Goal: Information Seeking & Learning: Learn about a topic

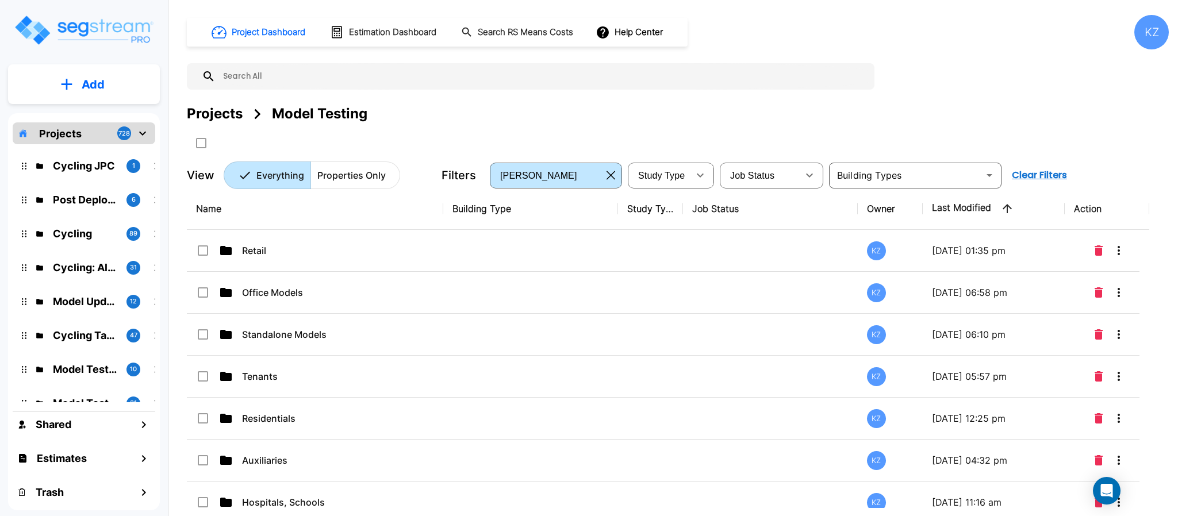
click at [121, 85] on button "Add" at bounding box center [84, 84] width 152 height 33
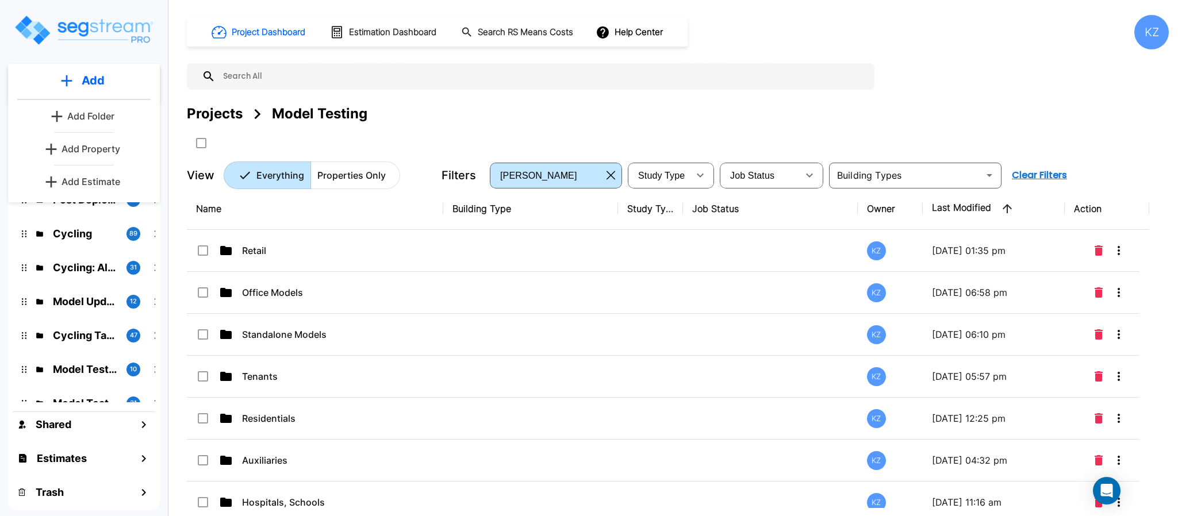
click at [98, 149] on p "Add Property" at bounding box center [91, 149] width 59 height 14
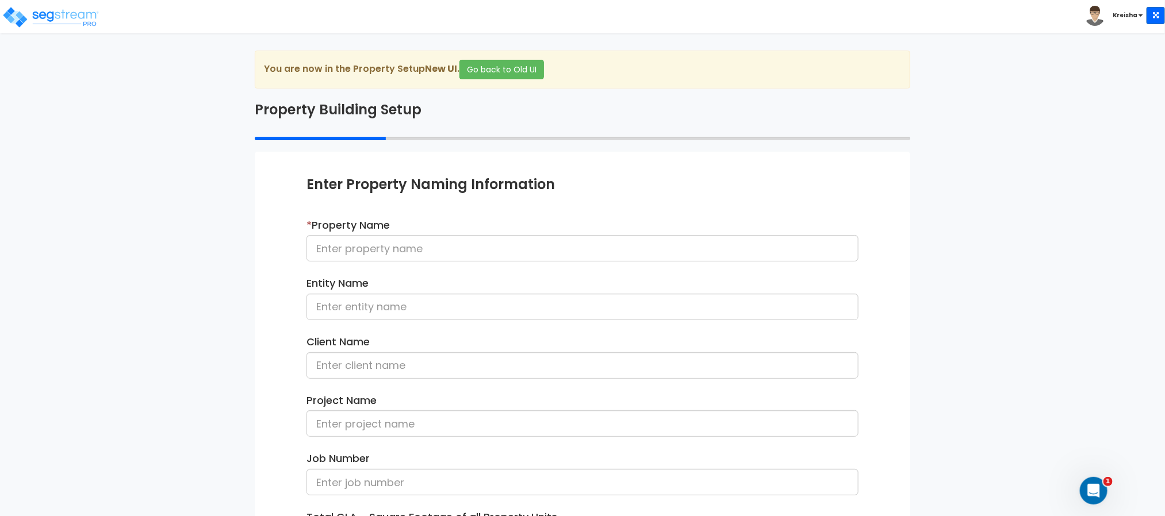
click at [152, 151] on div "We are Building your Property. So please grab a coffee and let us do the heavy …" at bounding box center [582, 369] width 1165 height 637
click at [0, 209] on div "We are Building your Property. So please grab a coffee and let us do the heavy …" at bounding box center [582, 369] width 1165 height 637
click at [364, 238] on input at bounding box center [583, 248] width 552 height 26
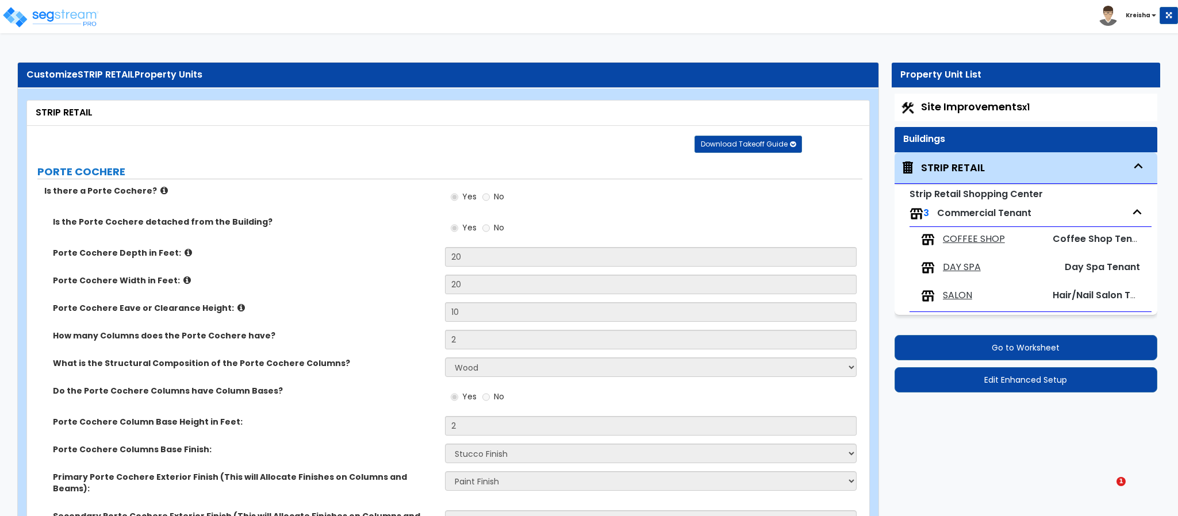
select select "1"
select select "2"
select select "1"
select select "5"
select select "1"
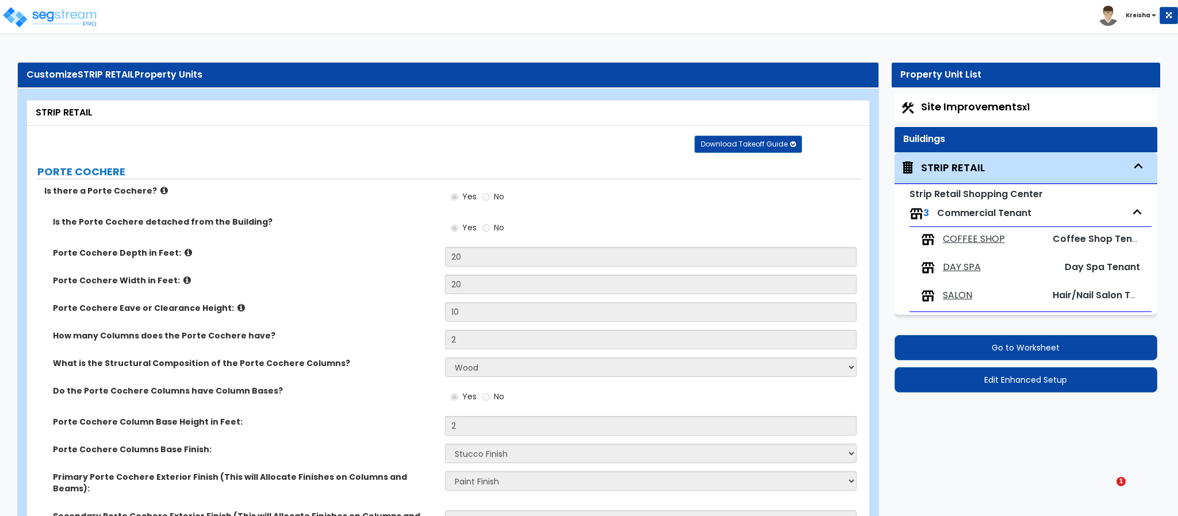
select select "5"
select select "1"
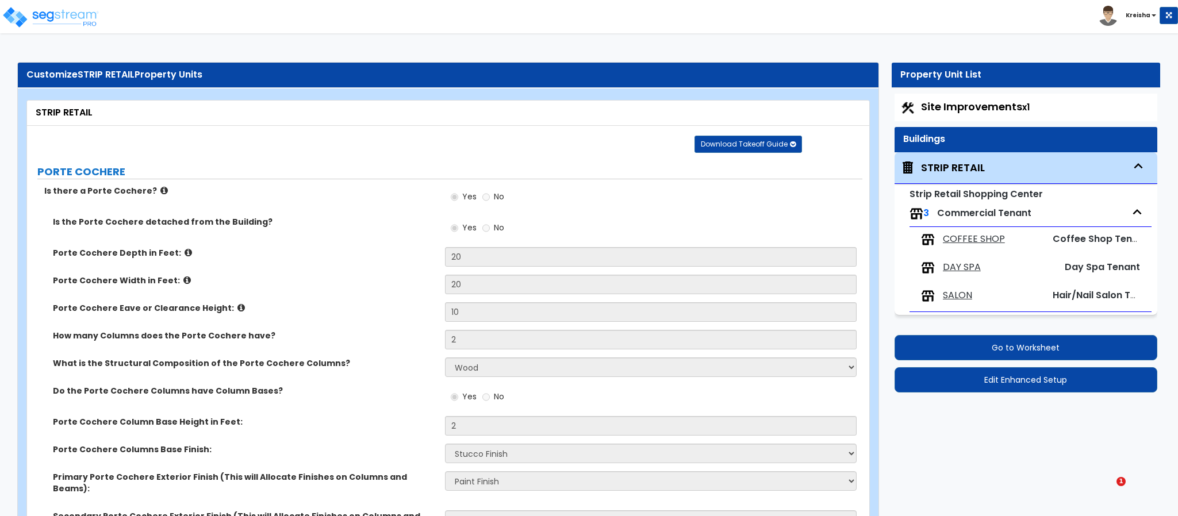
select select "1"
select select "6"
select select "1"
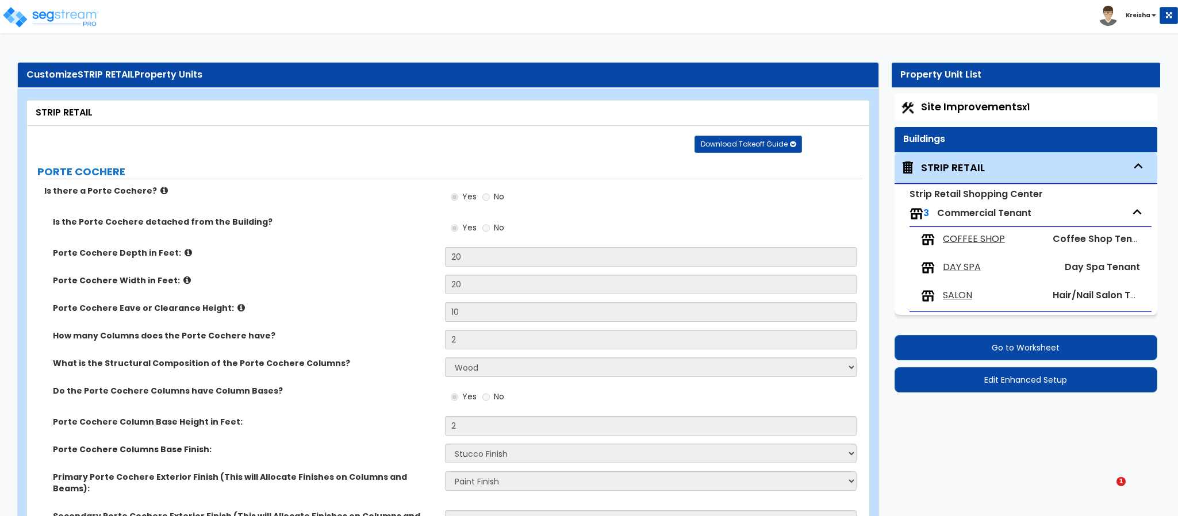
select select "3"
select select "7"
select select "5"
select select "3"
select select "2"
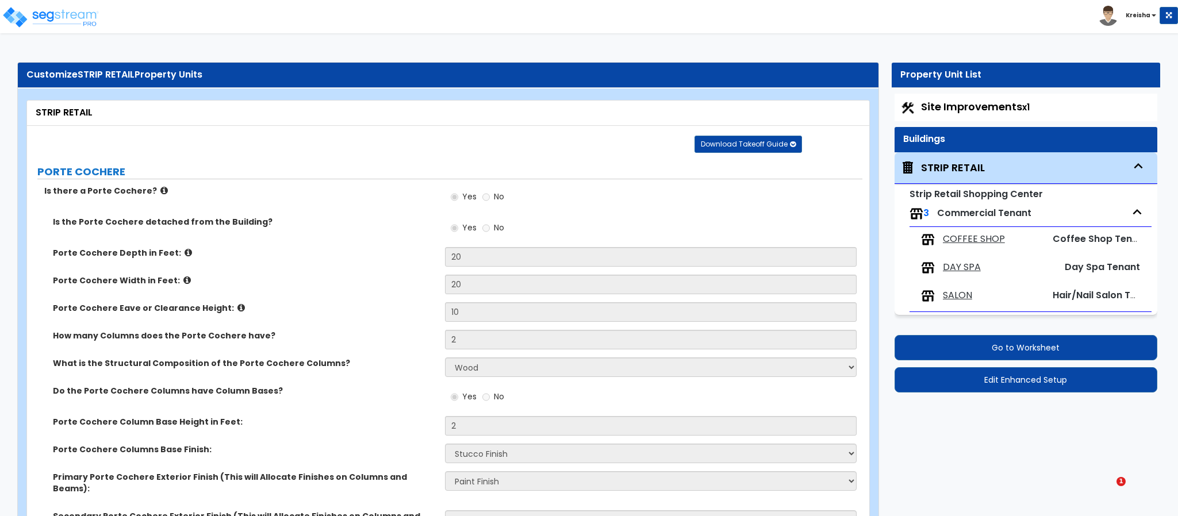
select select "1"
select select "3"
select select "2"
select select "4"
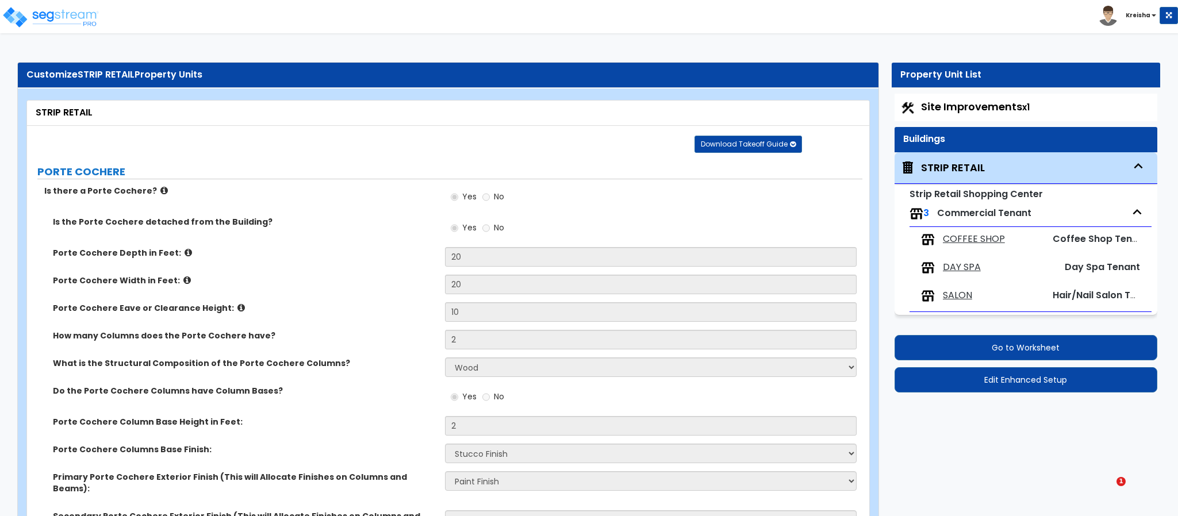
select select "2"
select select "3"
select select "2"
select select "5"
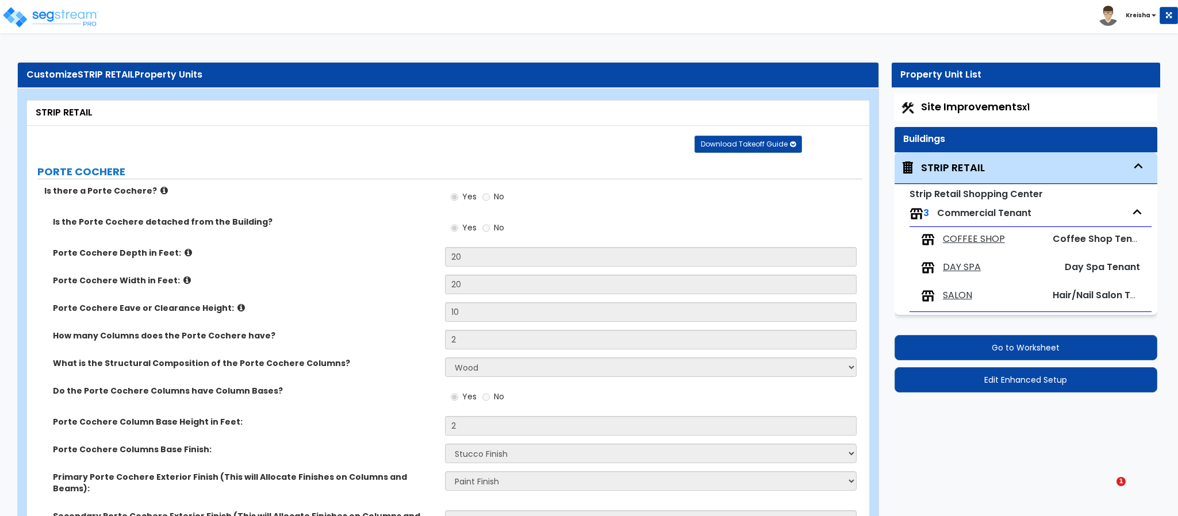
select select "1"
select select "2"
select select "1"
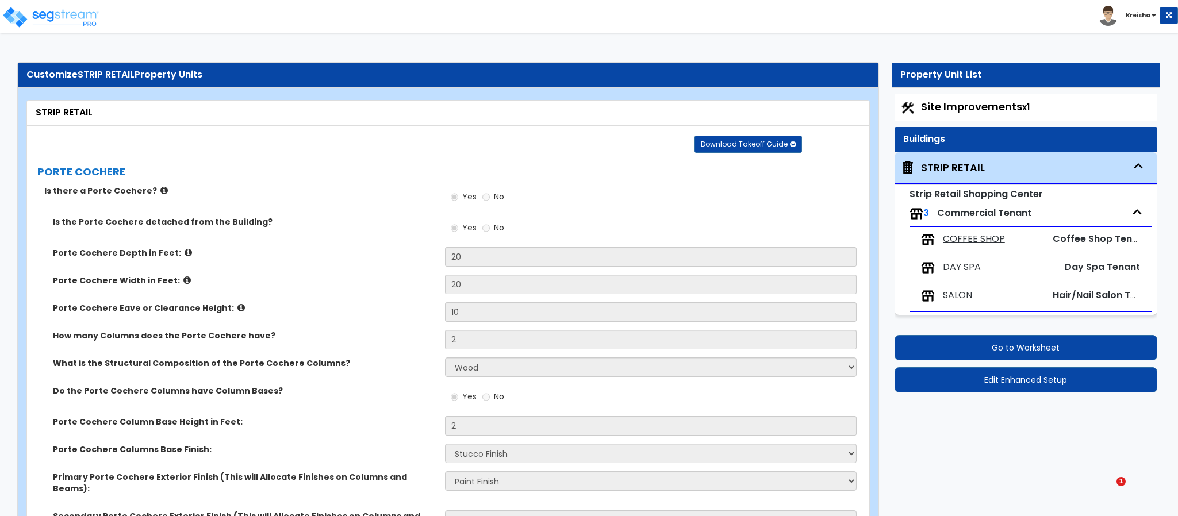
select select "1"
select select "2"
select select "1"
select select "2"
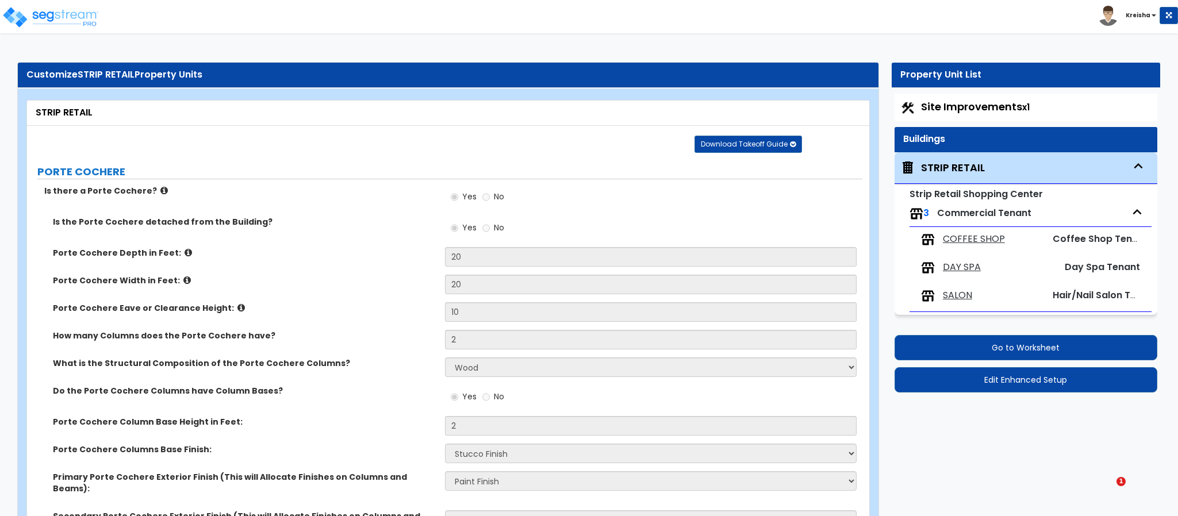
select select "2"
select select "1"
select select "2"
select select "3"
select select "1"
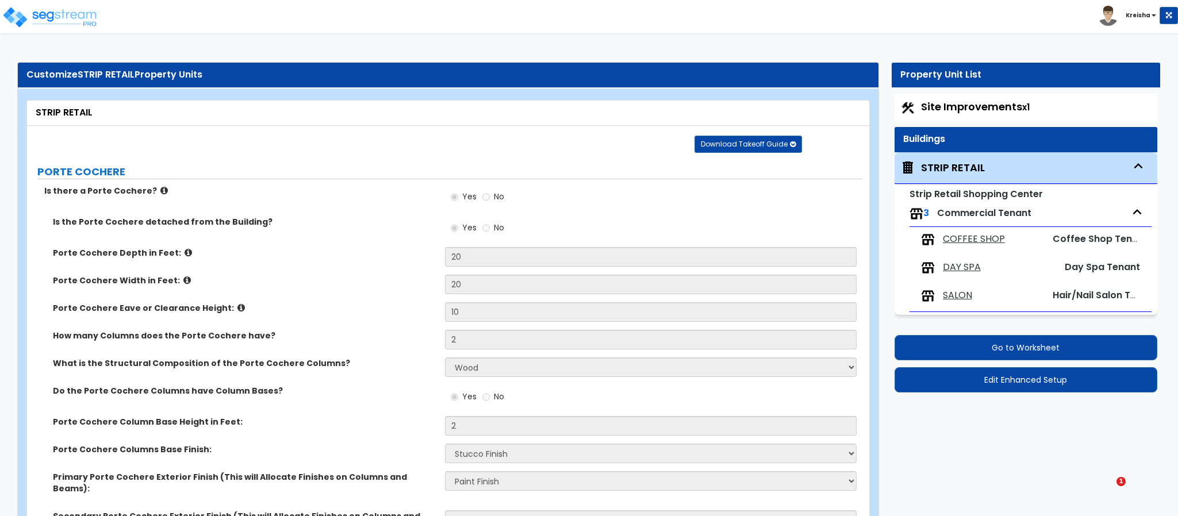
select select "3"
select select "4"
select select "2"
select select "5"
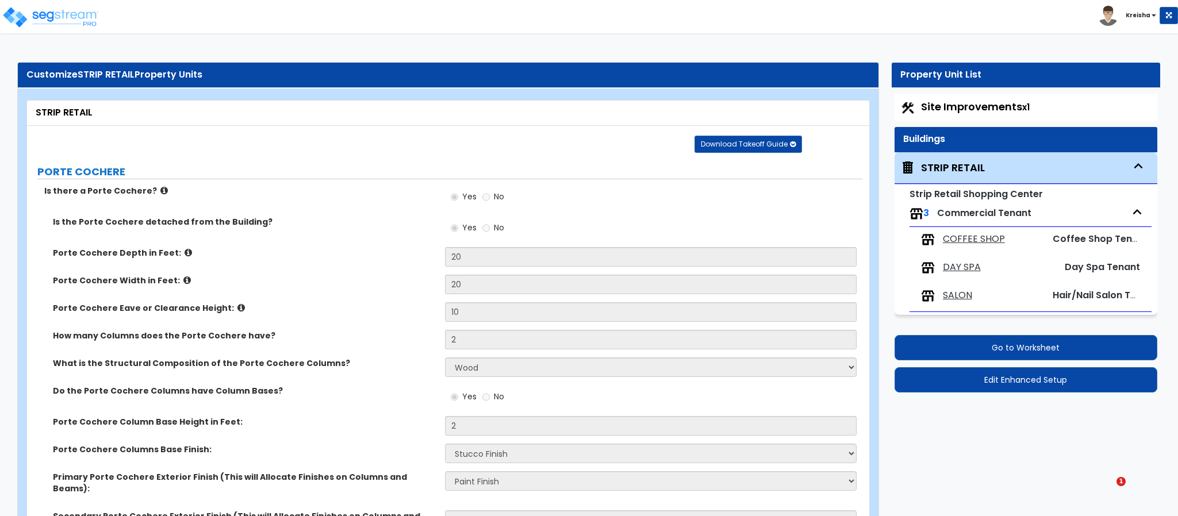
select select "2"
select select "1"
select select "2"
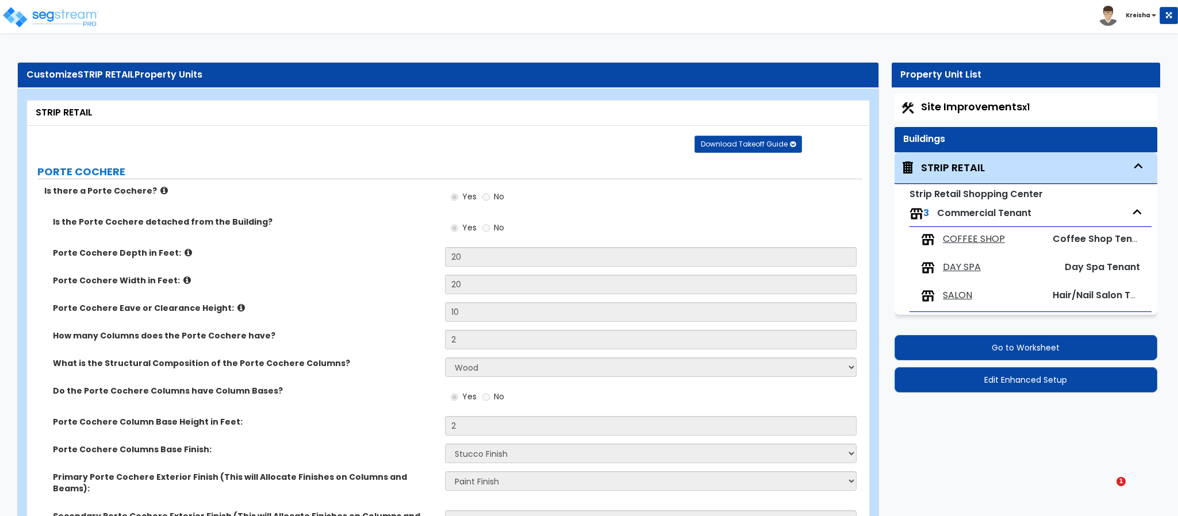
select select "1"
select select "2"
select select "1"
select select "2"
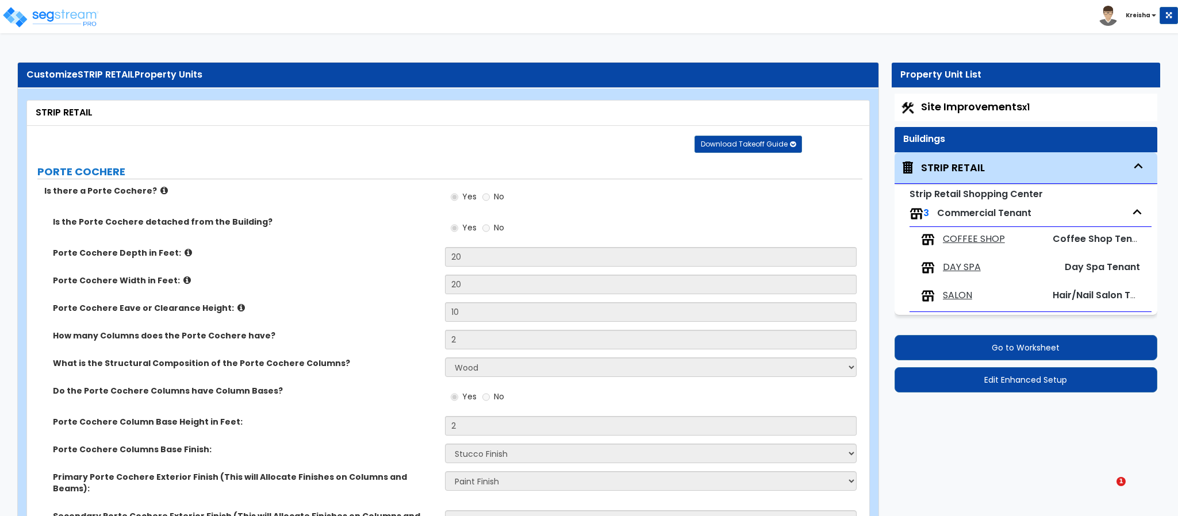
select select "1"
select select "2"
select select "1"
select select "8"
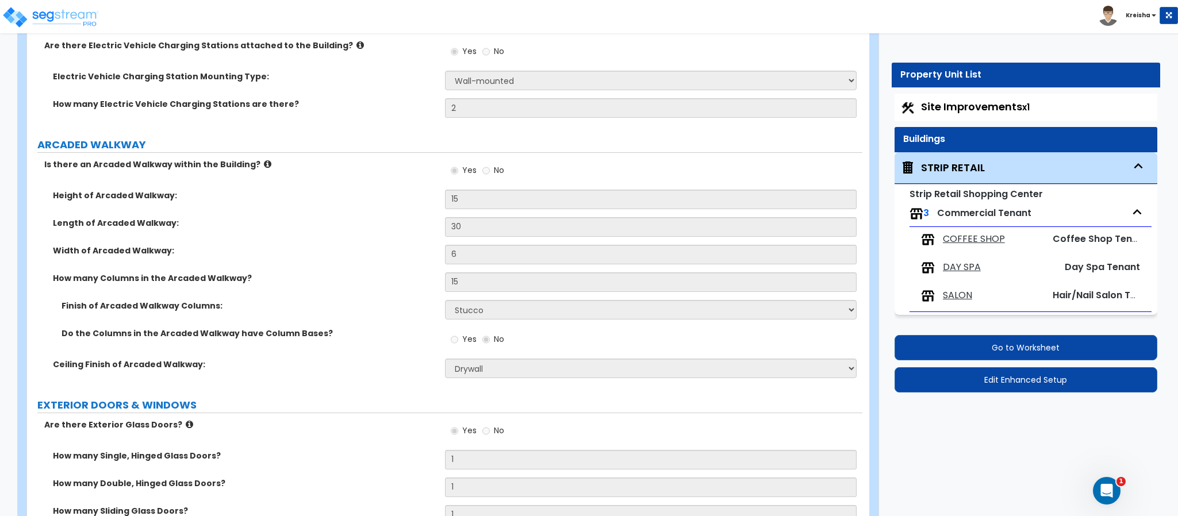
scroll to position [2, 0]
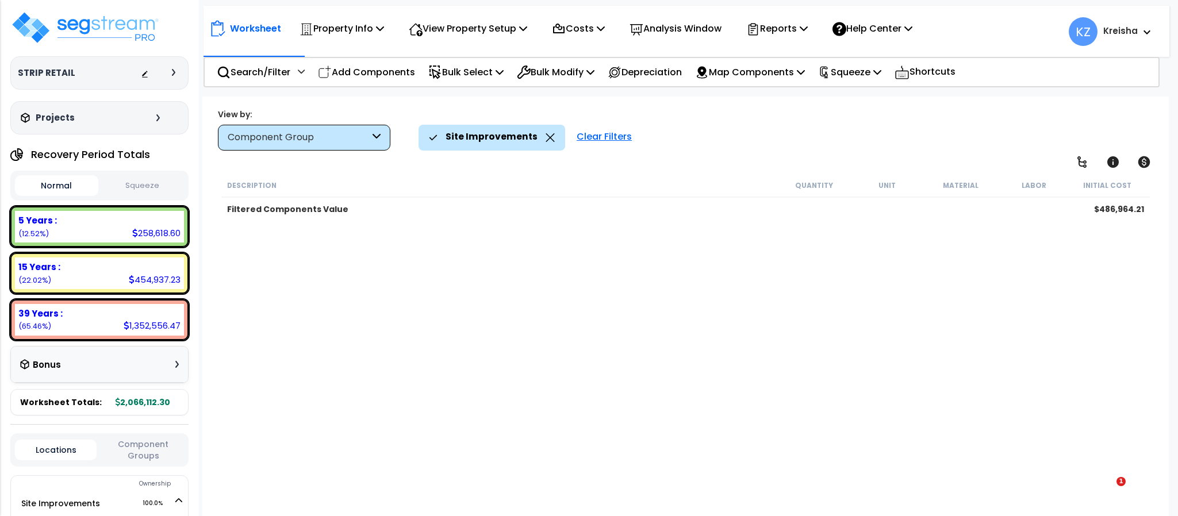
click at [1085, 154] on link at bounding box center [1082, 162] width 25 height 25
drag, startPoint x: 0, startPoint y: 0, endPoint x: 1058, endPoint y: 152, distance: 1068.5
click at [1085, 152] on link at bounding box center [1082, 162] width 25 height 25
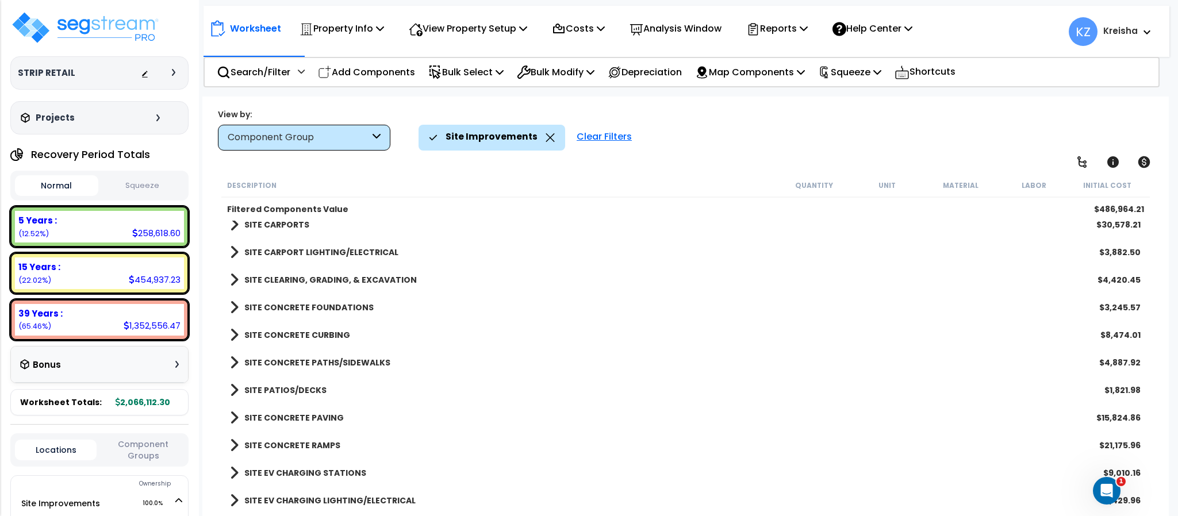
click at [840, 140] on div "Site Improvements Clear Filters" at bounding box center [788, 137] width 738 height 25
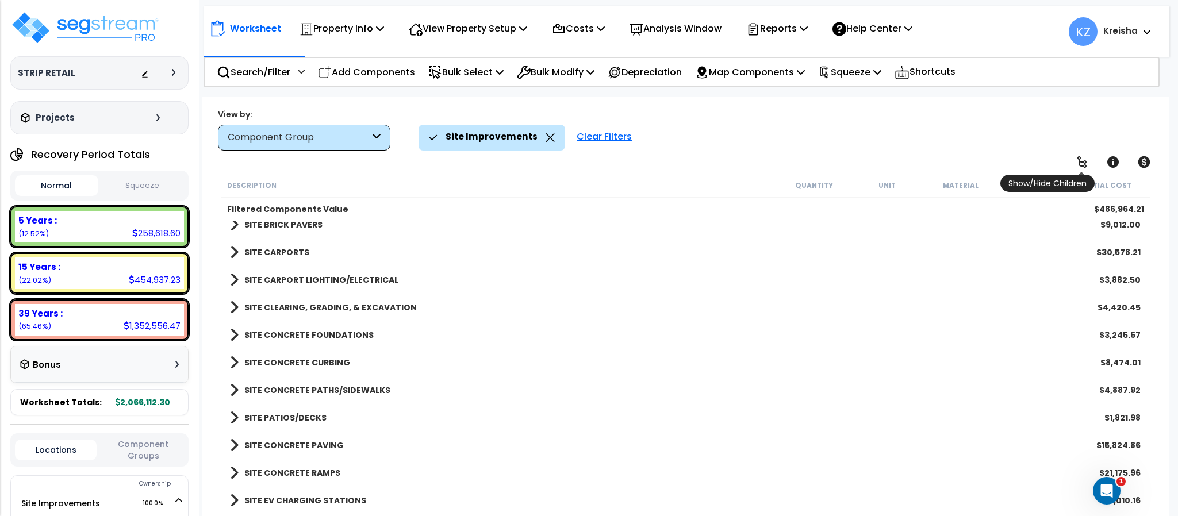
click at [1081, 160] on icon at bounding box center [1082, 162] width 14 height 14
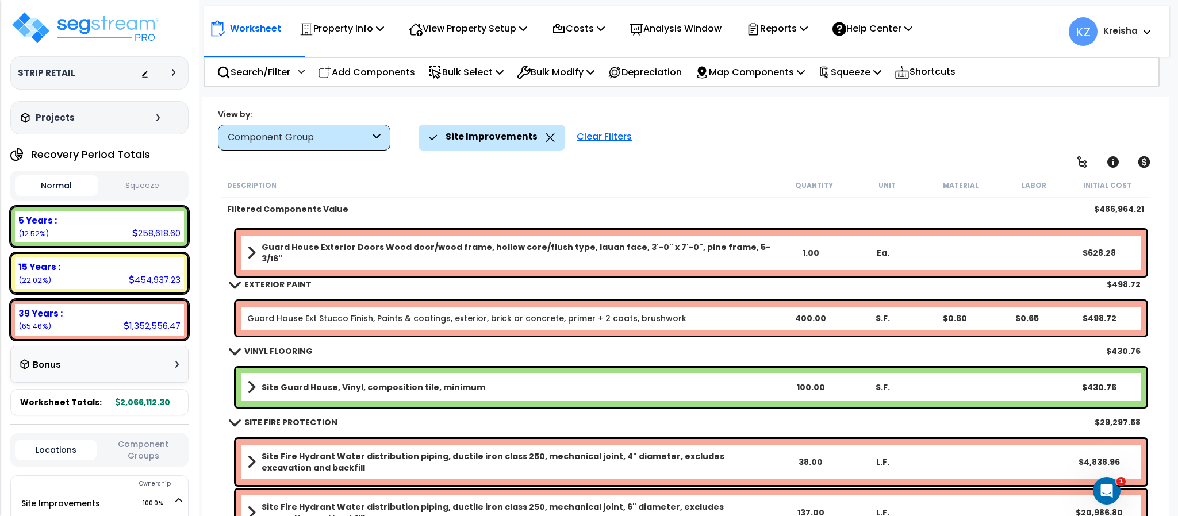
scroll to position [16, 0]
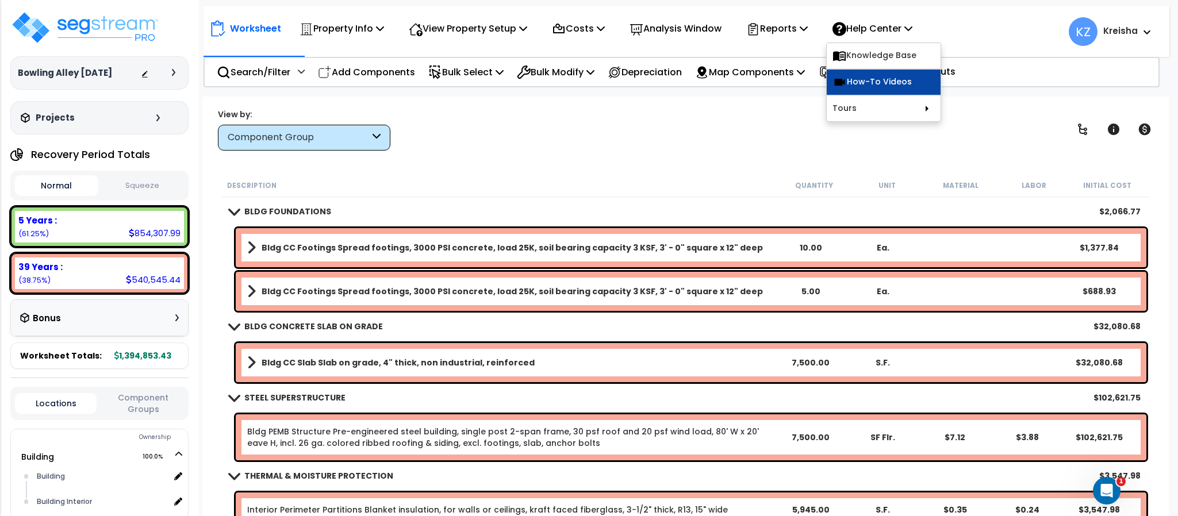
scroll to position [22, 0]
click at [883, 83] on link "How-To Videos" at bounding box center [884, 82] width 114 height 25
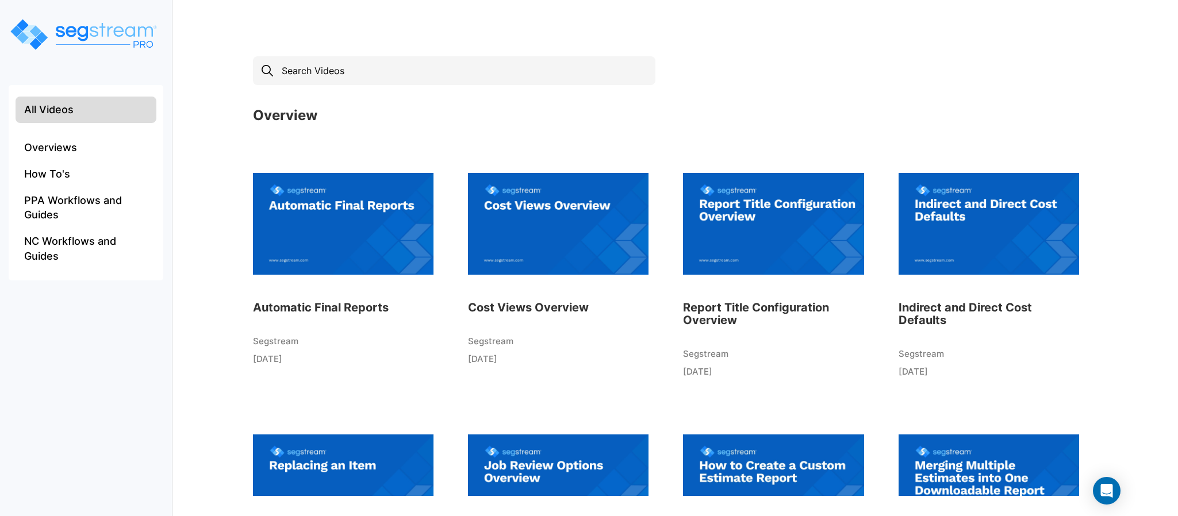
click at [335, 255] on img at bounding box center [343, 223] width 181 height 127
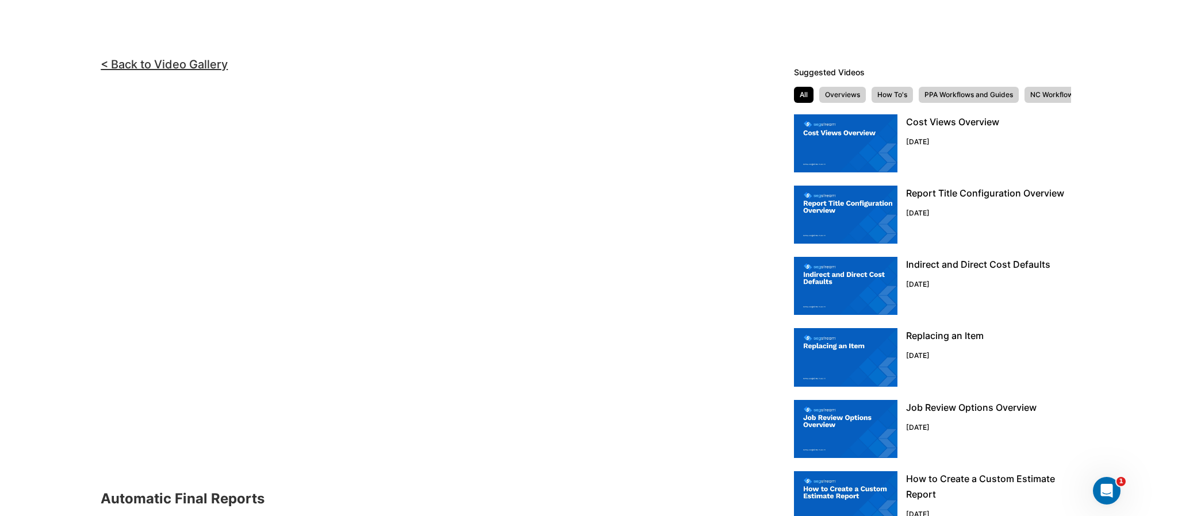
click at [851, 154] on img at bounding box center [846, 143] width 104 height 58
click at [844, 220] on img at bounding box center [846, 215] width 104 height 58
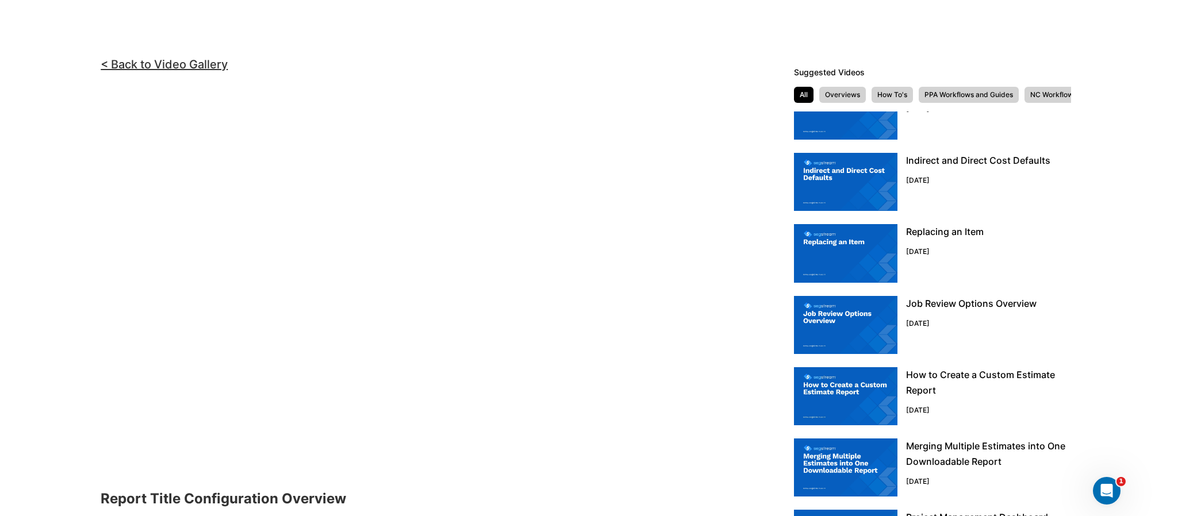
scroll to position [114, 0]
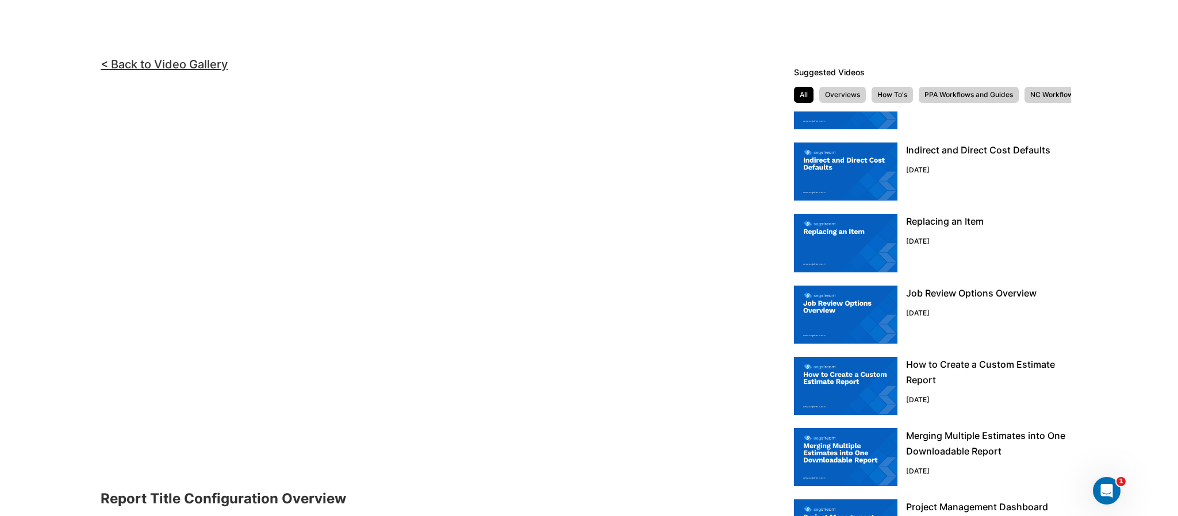
click at [845, 179] on img at bounding box center [846, 172] width 104 height 58
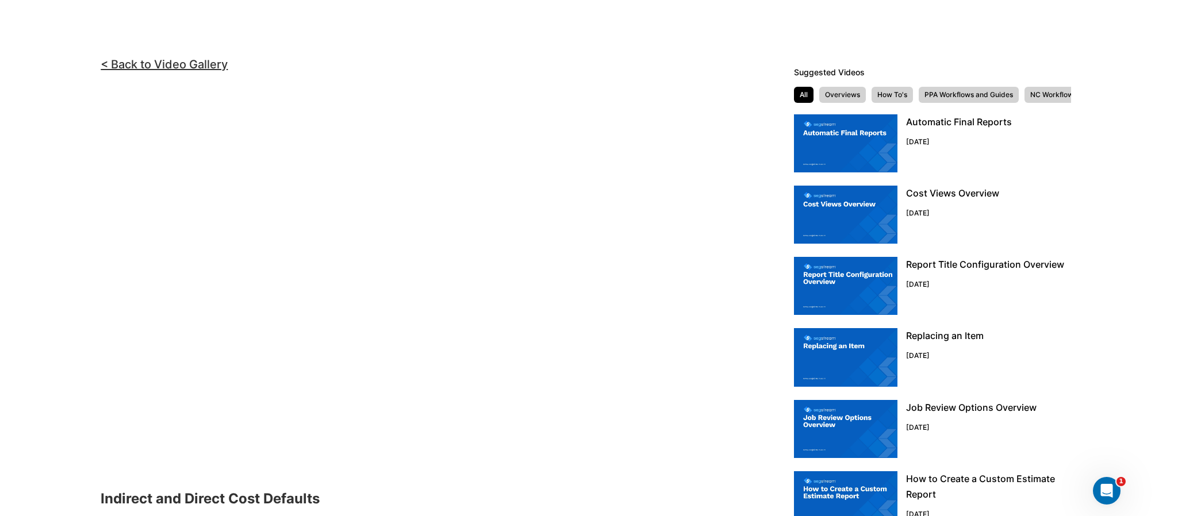
click at [826, 323] on div "Automatic Final Reports 1 month ago Cost Views Overview 1 month ago Report Titl…" at bounding box center [932, 370] width 277 height 516
click at [839, 290] on img at bounding box center [846, 286] width 104 height 58
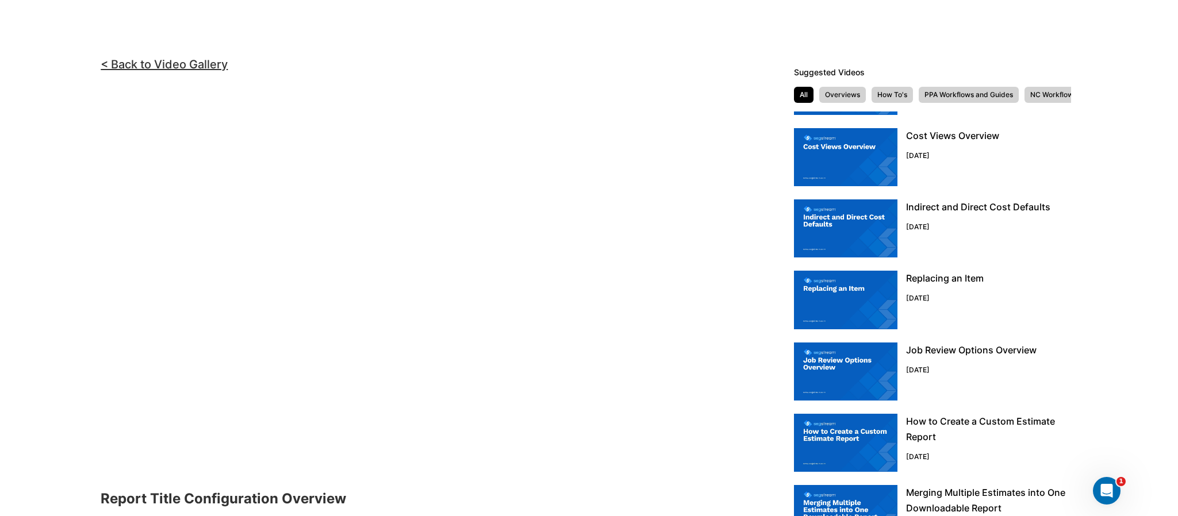
click at [832, 300] on img at bounding box center [846, 300] width 104 height 58
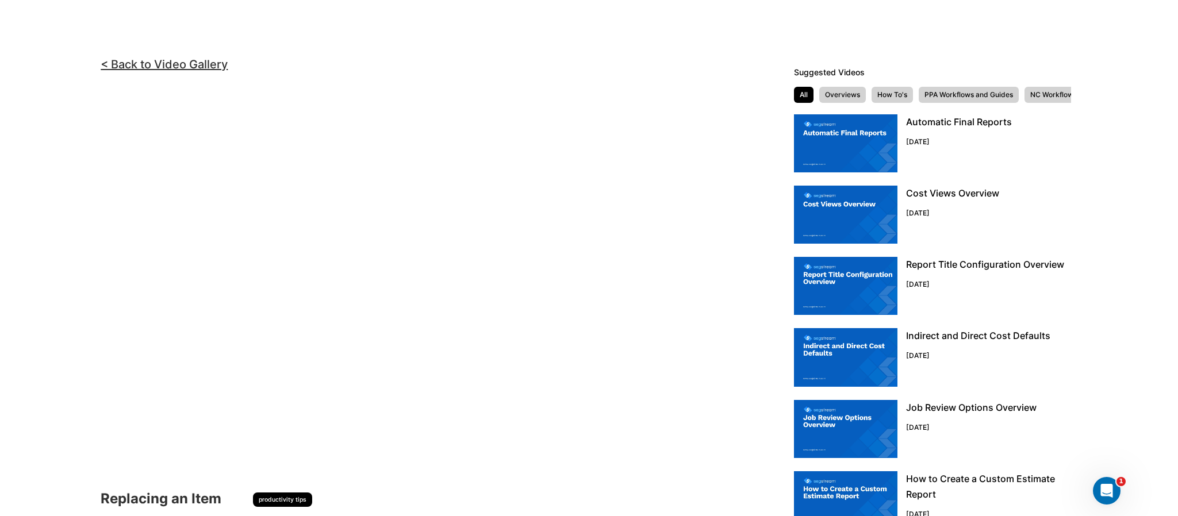
scroll to position [58, 0]
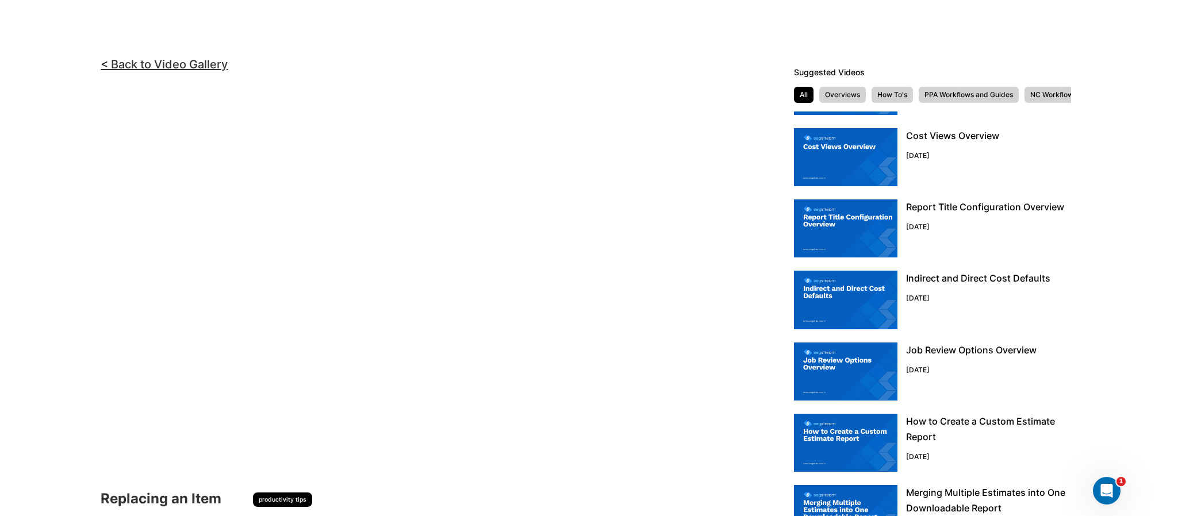
click at [822, 373] on img at bounding box center [846, 372] width 104 height 58
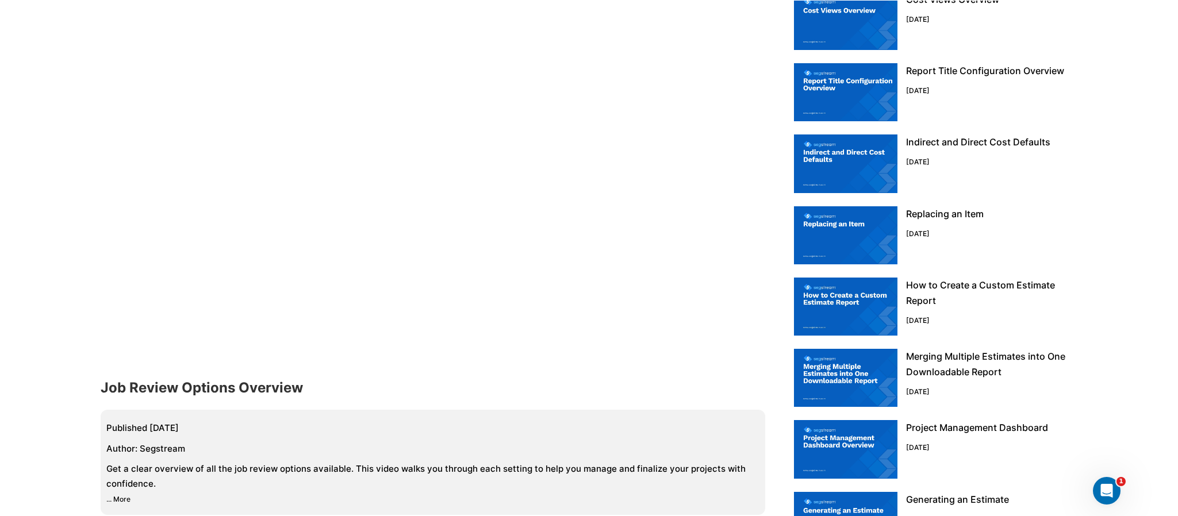
scroll to position [114, 0]
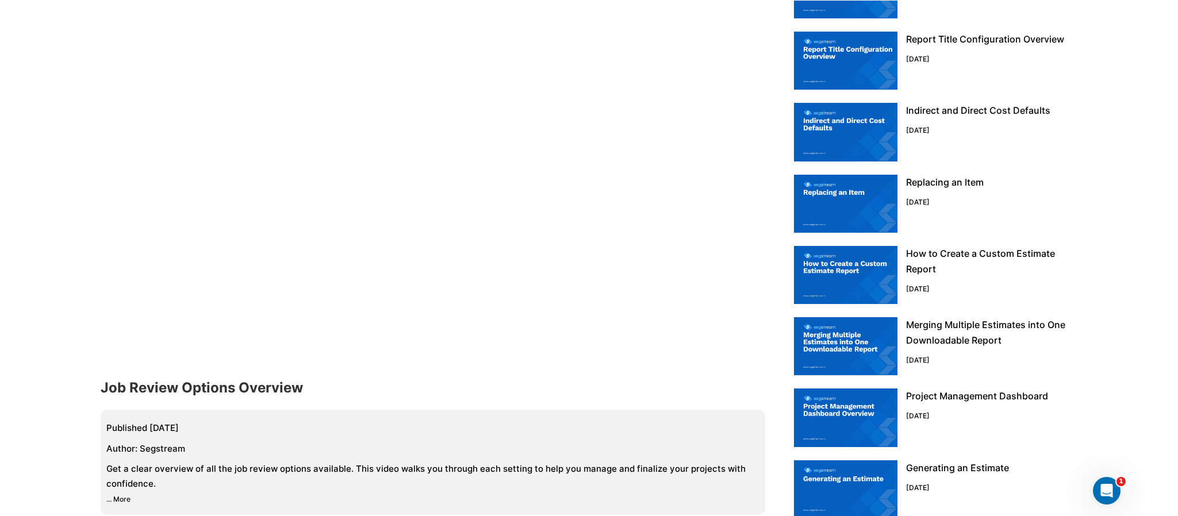
click at [844, 268] on img at bounding box center [846, 275] width 104 height 58
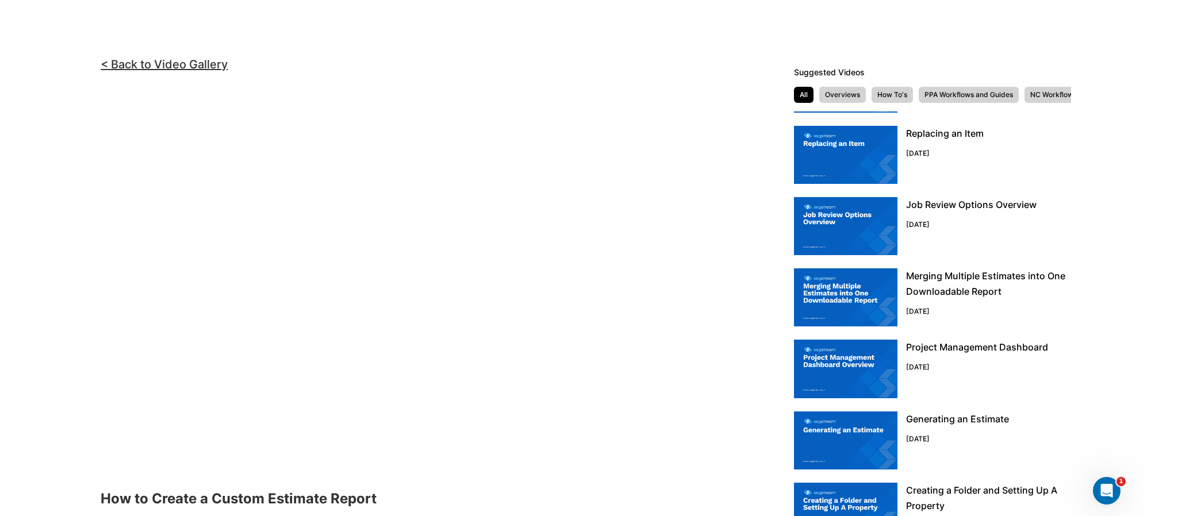
scroll to position [287, 0]
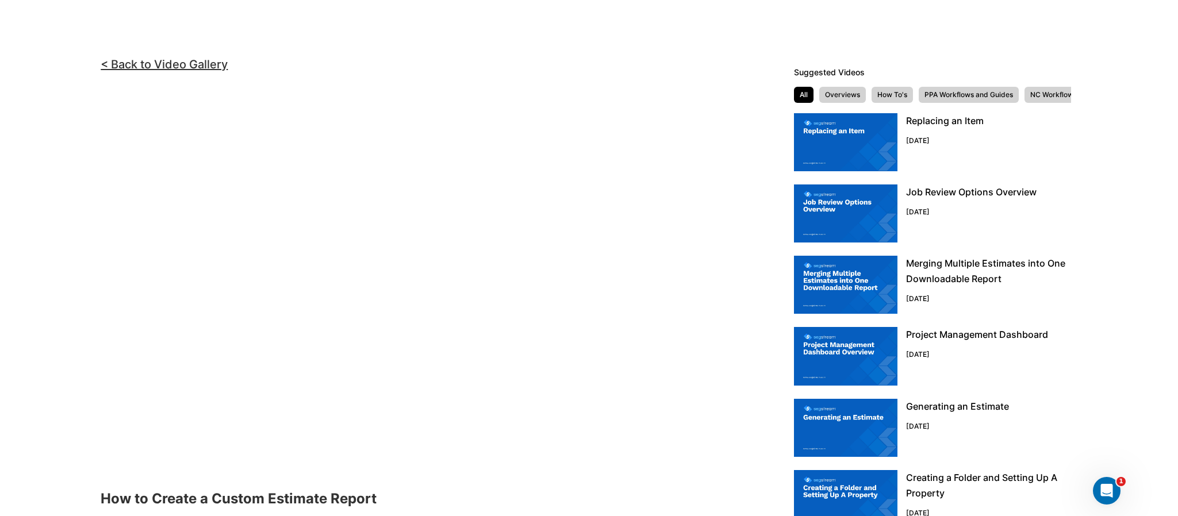
click at [844, 282] on img at bounding box center [846, 285] width 104 height 58
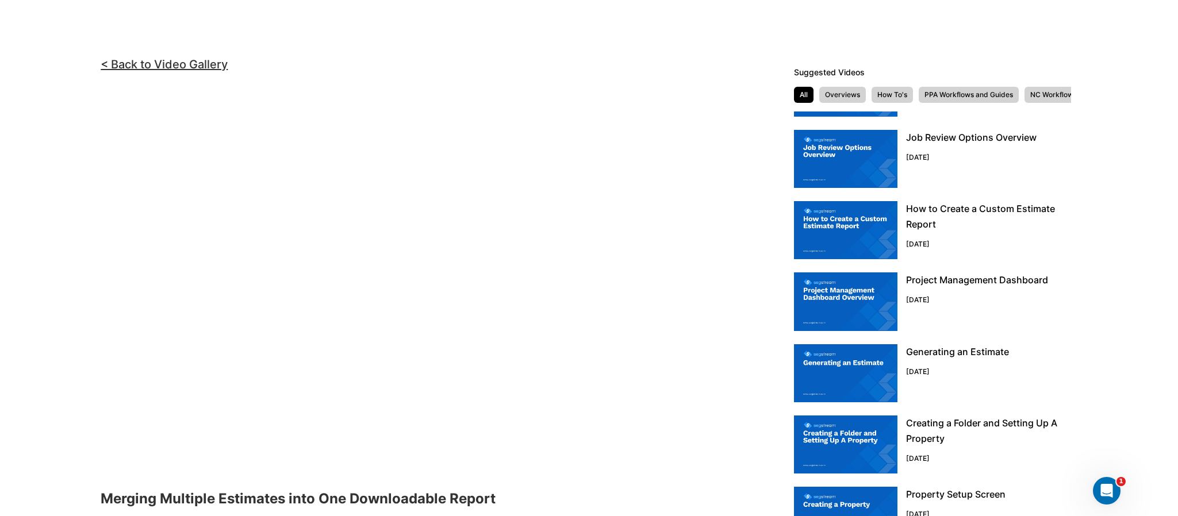
scroll to position [343, 0]
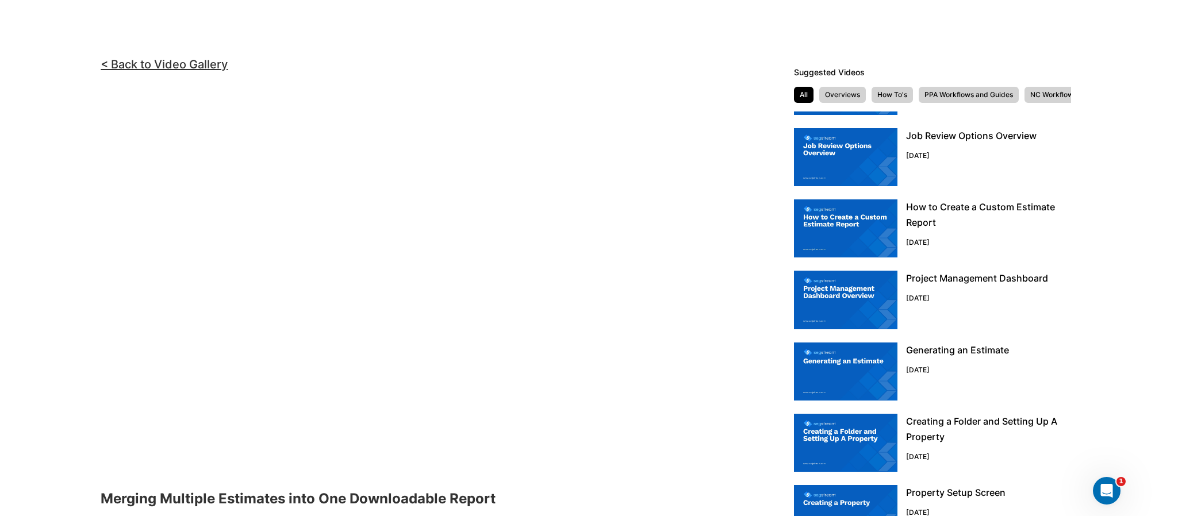
click at [821, 307] on img at bounding box center [846, 300] width 104 height 58
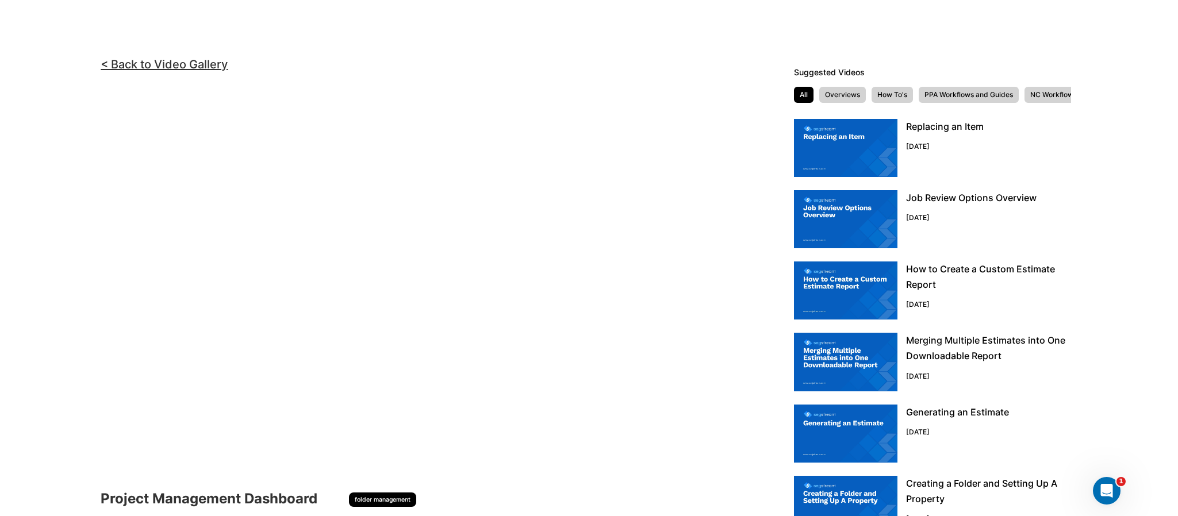
scroll to position [343, 0]
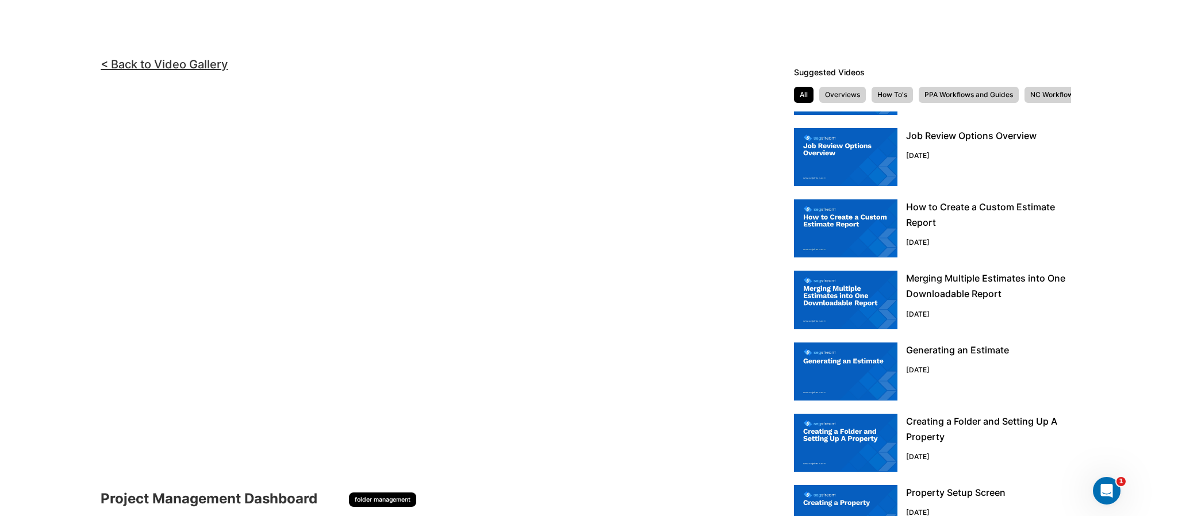
click at [839, 365] on img at bounding box center [846, 372] width 104 height 58
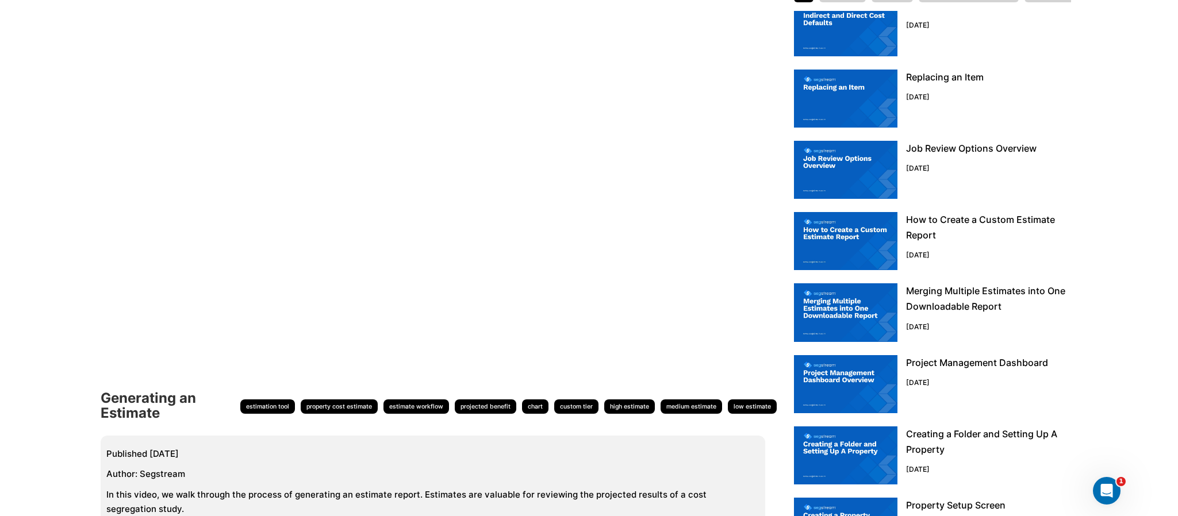
scroll to position [125, 0]
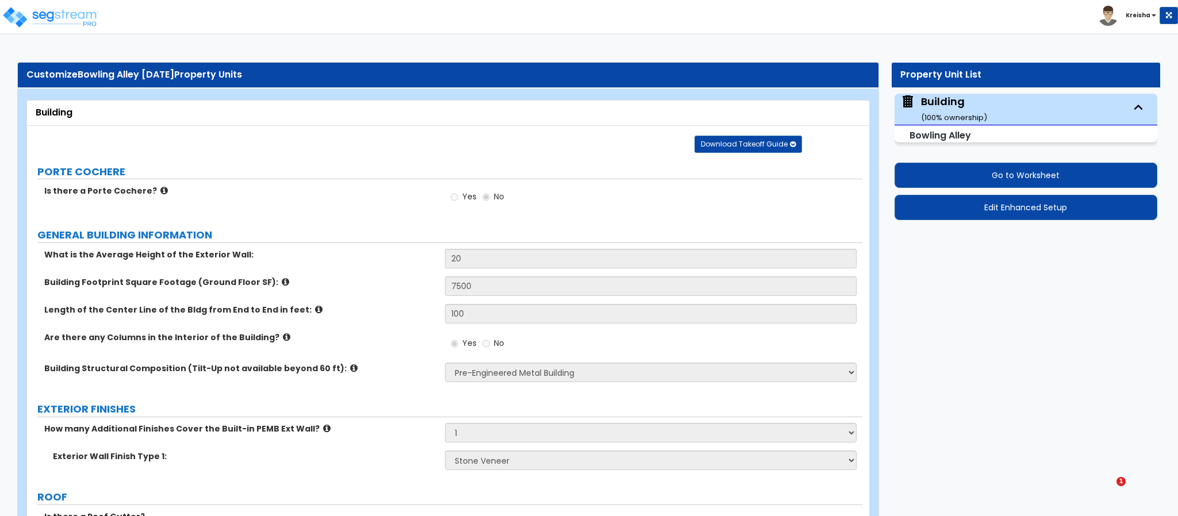
select select "1"
select select "3"
select select "2"
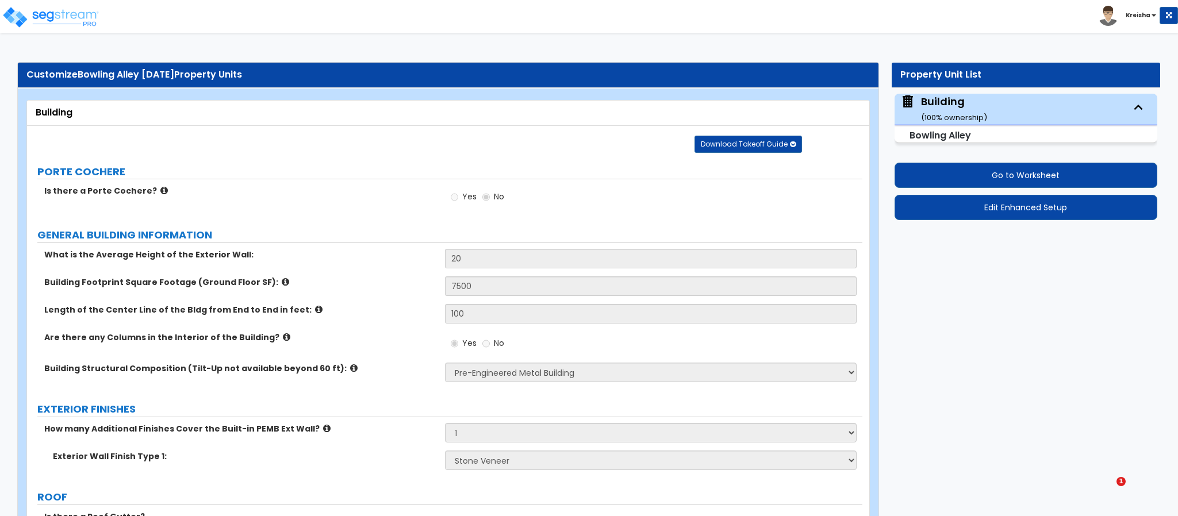
select select "1"
select select "3"
select select "1"
select select "4"
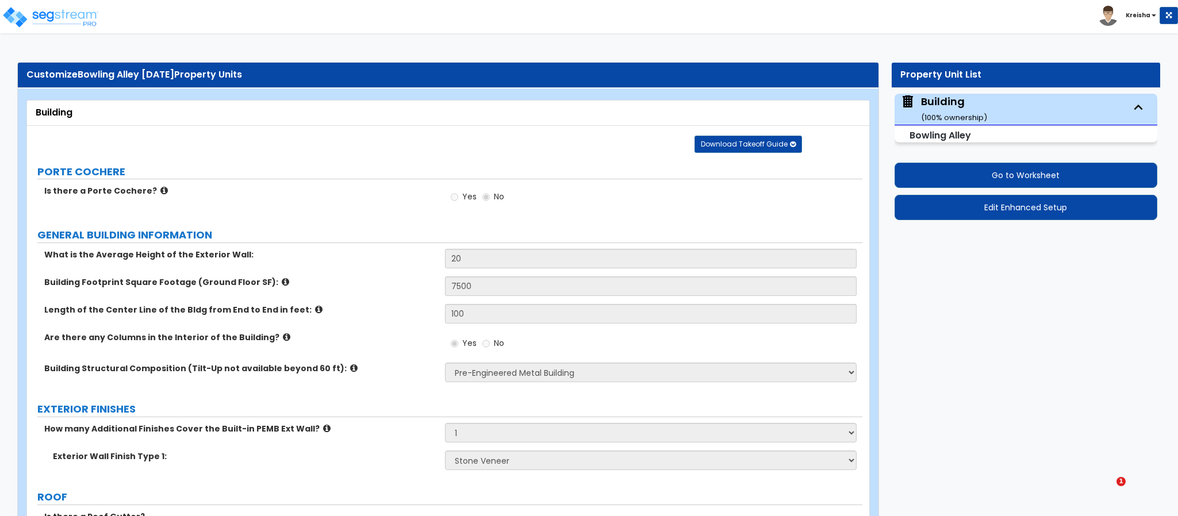
select select "1"
select select "4"
select select "3"
select select "2"
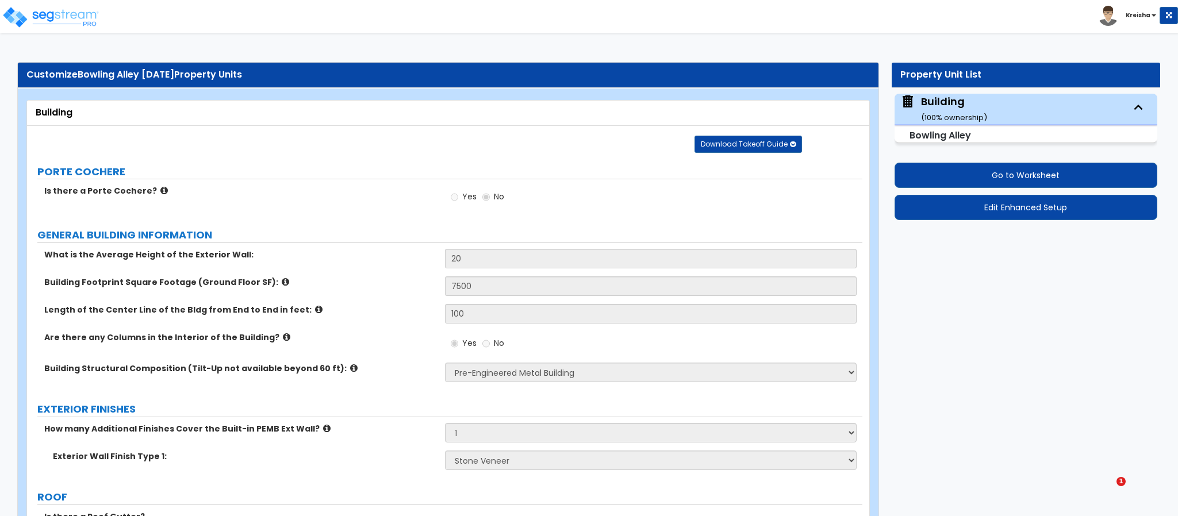
select select "2"
select select "1"
select select "3"
select select "1"
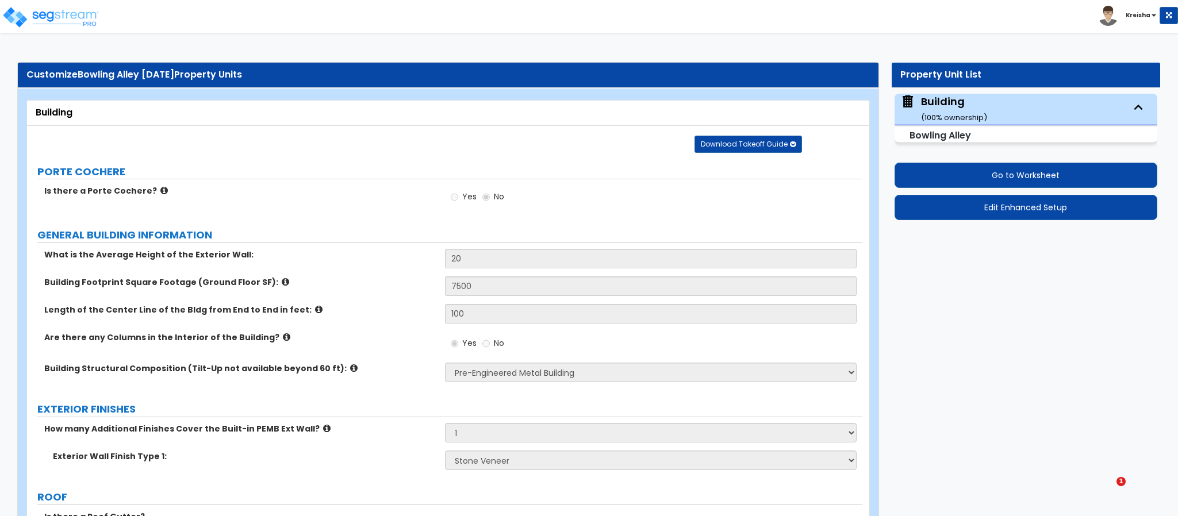
select select "1"
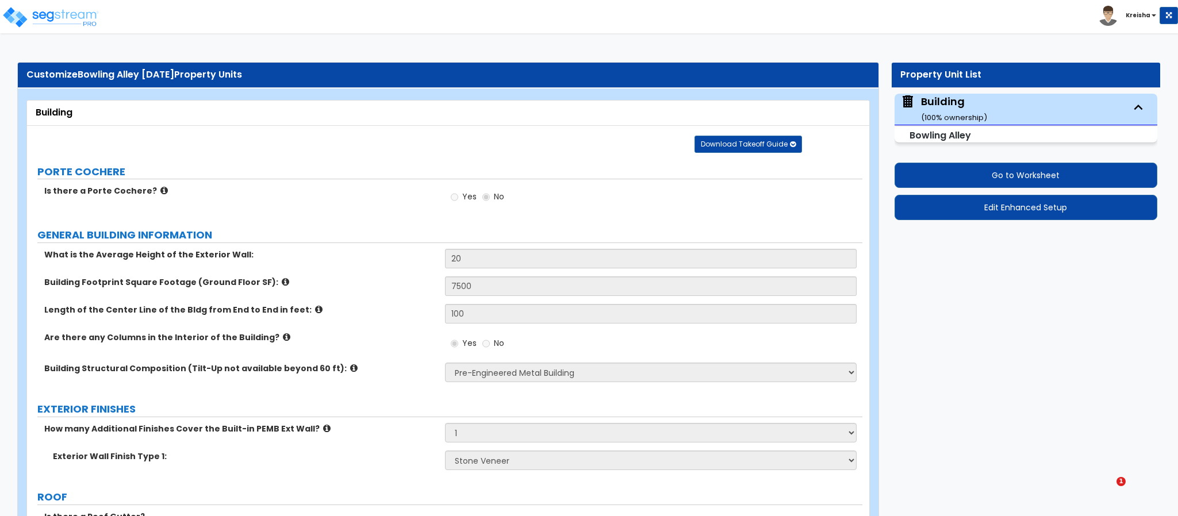
select select "1"
select select "2"
select select "3"
select select "6"
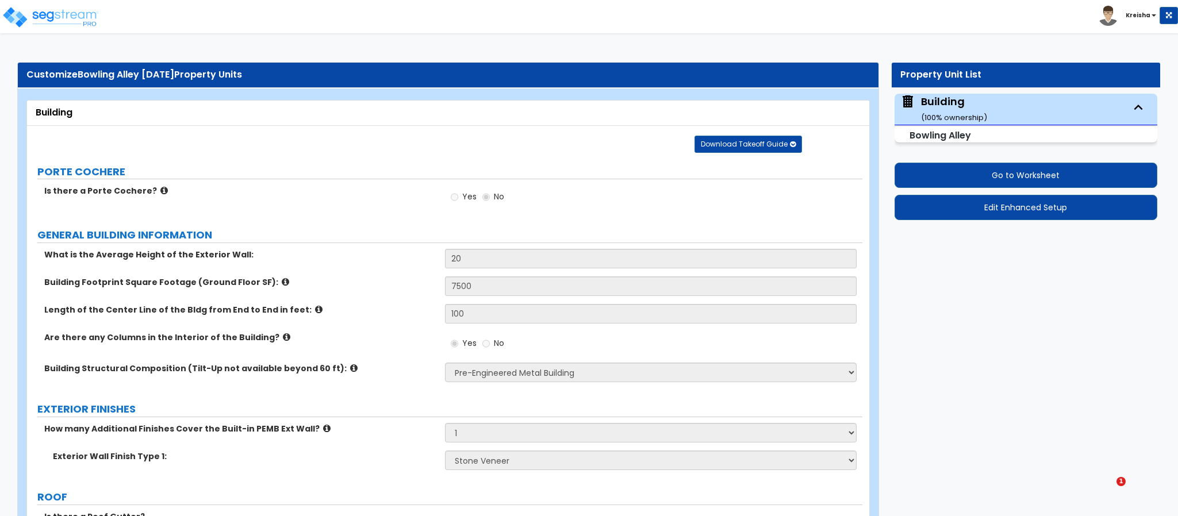
select select "7"
select select "1"
select select "2"
select select "1"
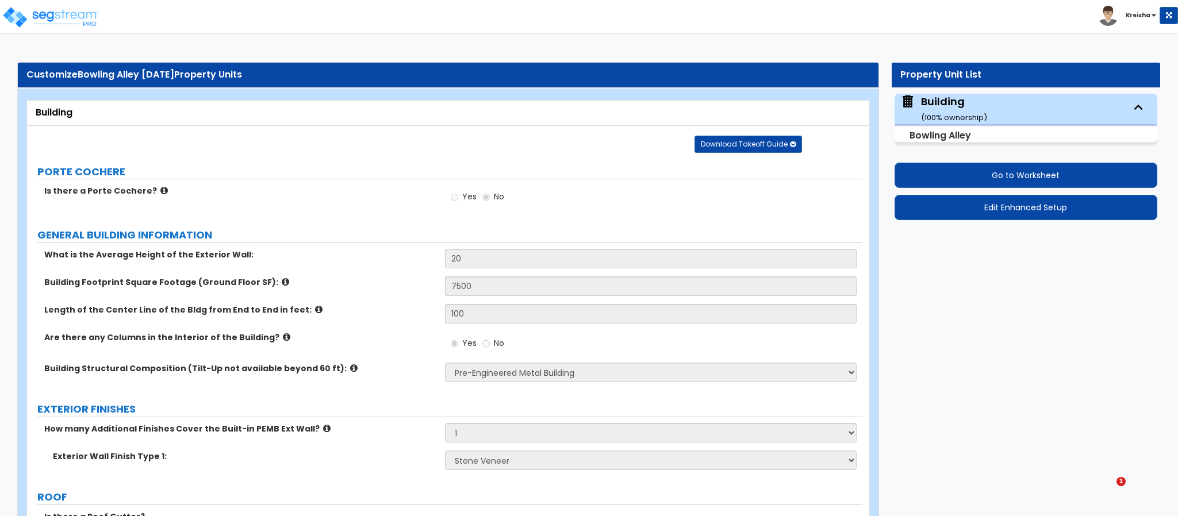
select select "4"
select select "1"
select select "2"
select select "1"
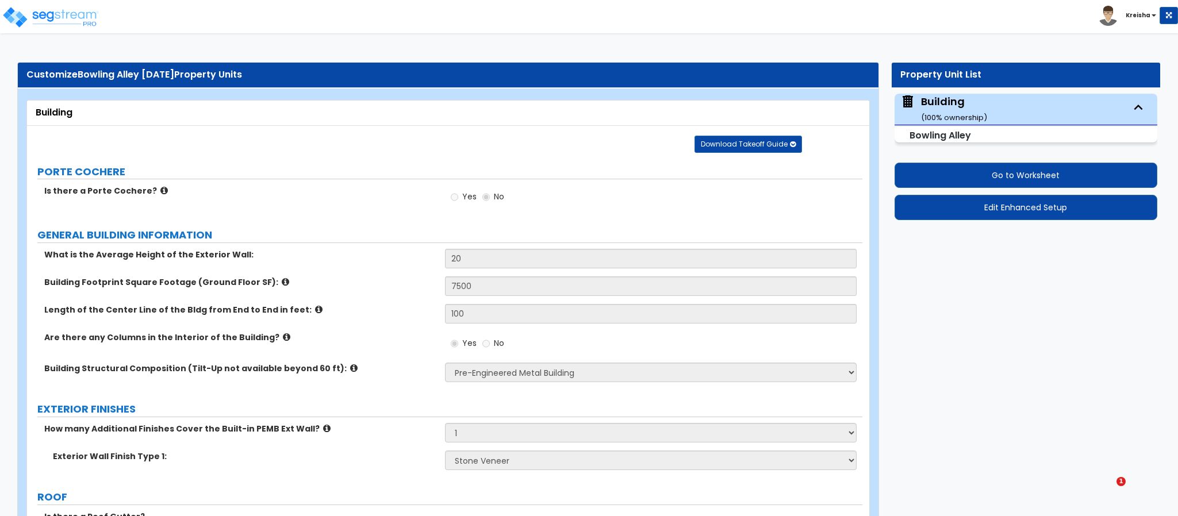
select select "2"
select select "1"
select select "2"
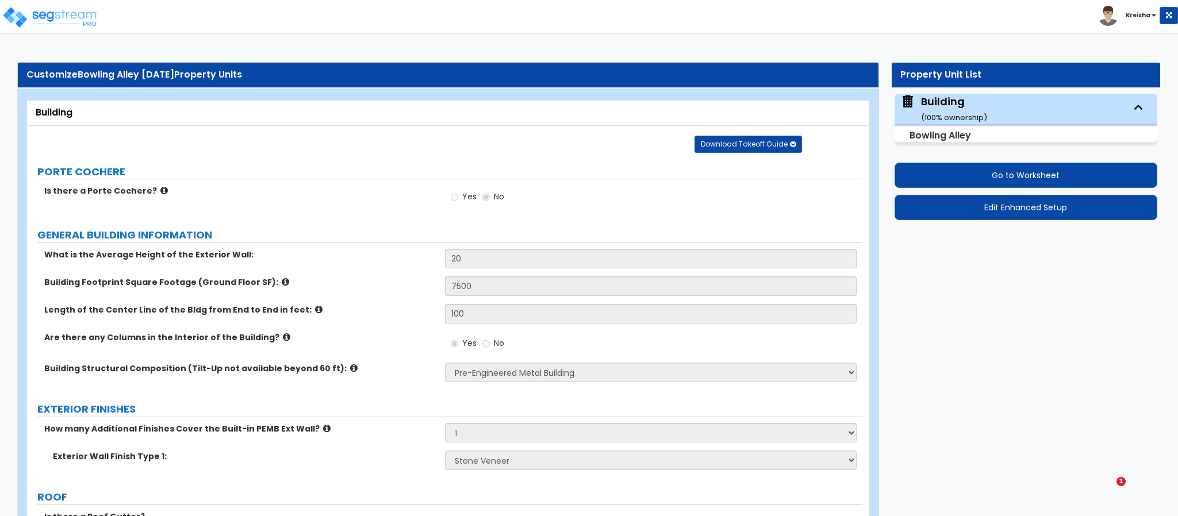
select select "2"
select select "1"
select select "3"
select select "1"
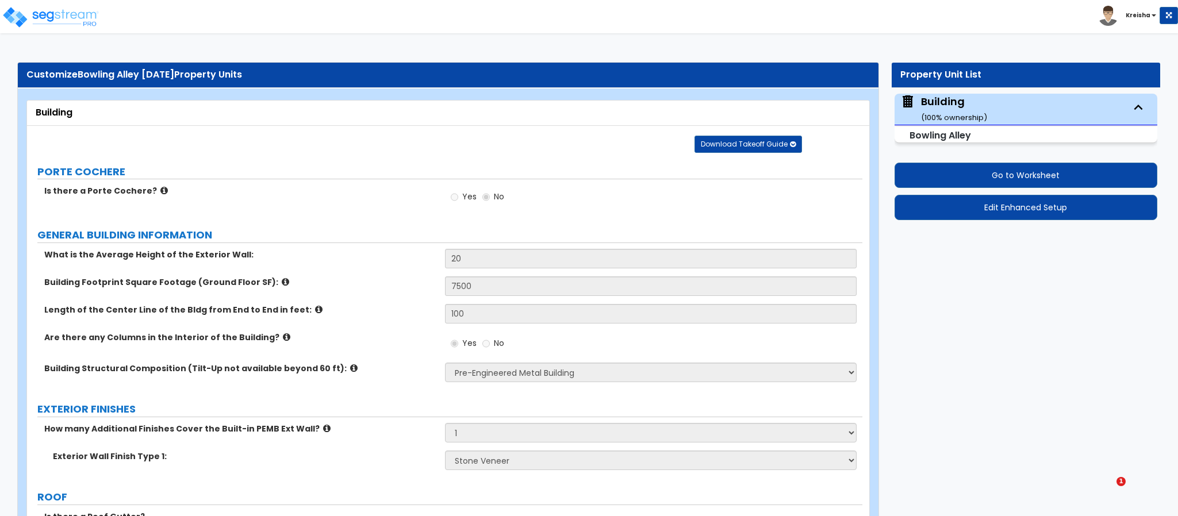
select select "2"
select select "1"
select select "4"
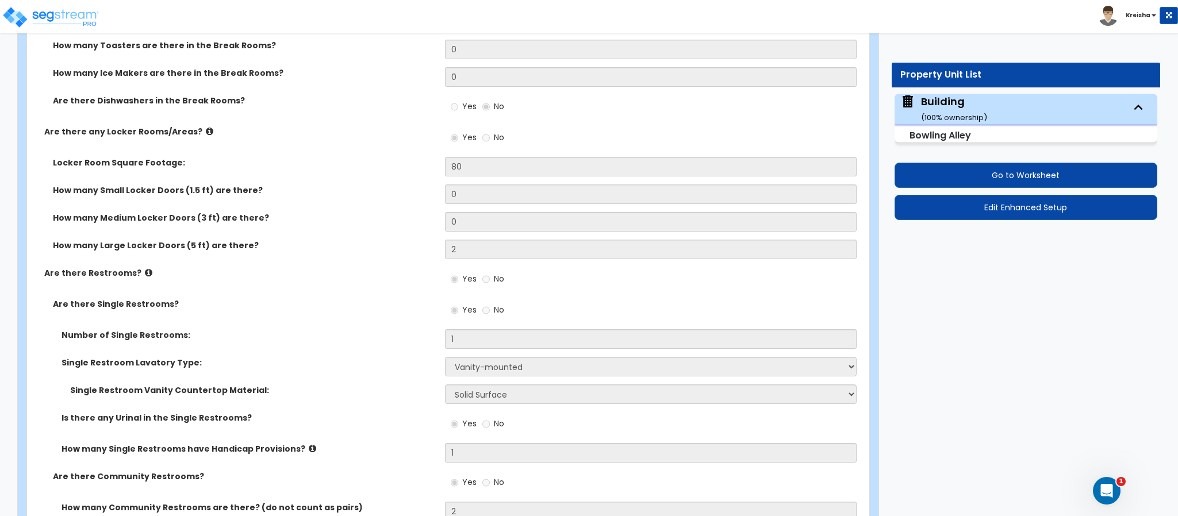
scroll to position [5780, 0]
